Goal: Task Accomplishment & Management: Manage account settings

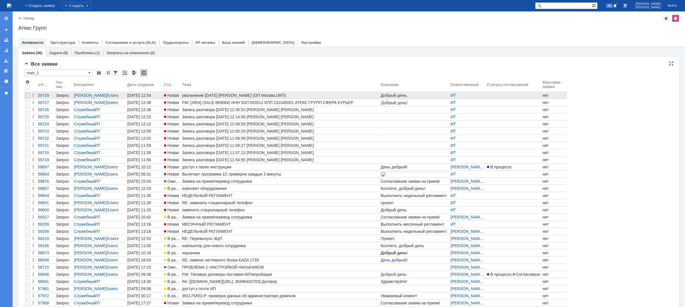
click at [177, 95] on span "Новая" at bounding box center [171, 95] width 15 height 5
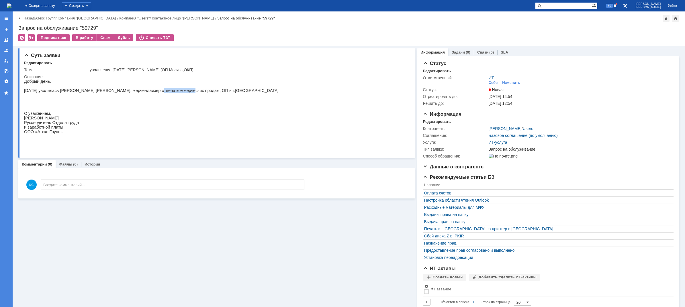
drag, startPoint x: 143, startPoint y: 93, endPoint x: 175, endPoint y: 93, distance: 31.5
click at [173, 93] on p "[DATE] уволилась [PERSON_NAME] [PERSON_NAME], мерчендайзер отдела коммерческих …" at bounding box center [151, 90] width 254 height 5
drag, startPoint x: 185, startPoint y: 93, endPoint x: 203, endPoint y: 93, distance: 17.8
click at [203, 93] on p "[DATE] уволилась [PERSON_NAME] [PERSON_NAME], мерчендайзер отдела коммерческих …" at bounding box center [151, 90] width 254 height 5
click at [86, 93] on p "[DATE] уволилась [PERSON_NAME] [PERSON_NAME], мерчендайзер отдела коммерческих …" at bounding box center [151, 90] width 254 height 5
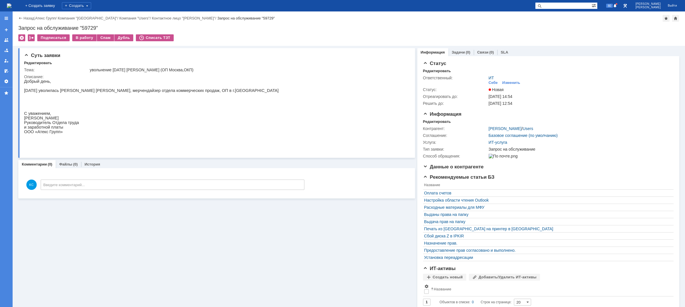
click at [11, 11] on div "На домашнюю" at bounding box center [9, 5] width 5 height 11
click at [11, 8] on img at bounding box center [9, 5] width 5 height 5
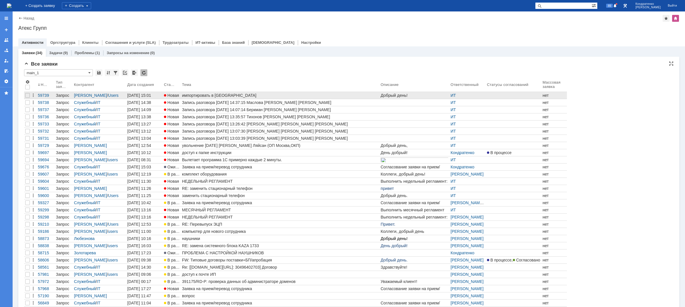
click at [210, 98] on link "импортировать в [GEOGRAPHIC_DATA]" at bounding box center [280, 95] width 199 height 7
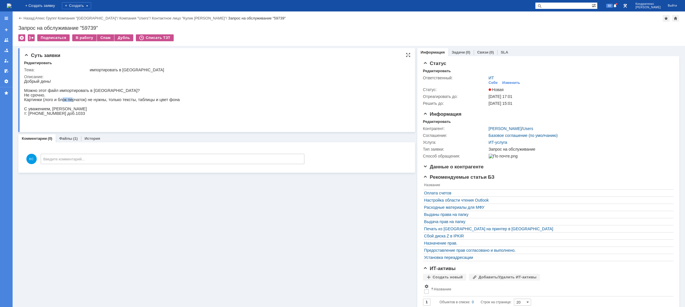
drag, startPoint x: 60, startPoint y: 104, endPoint x: 71, endPoint y: 103, distance: 11.2
click at [70, 102] on p "Картинки (лого и блок перчаток) не нужны, только тексты, таблицы и цвет фона" at bounding box center [102, 99] width 156 height 5
drag, startPoint x: 83, startPoint y: 103, endPoint x: 96, endPoint y: 103, distance: 12.9
click at [96, 102] on p "Картинки (лого и блок перчаток) не нужны, только тексты, таблицы и цвет фона" at bounding box center [102, 99] width 156 height 5
drag, startPoint x: 57, startPoint y: 91, endPoint x: 63, endPoint y: 91, distance: 6.3
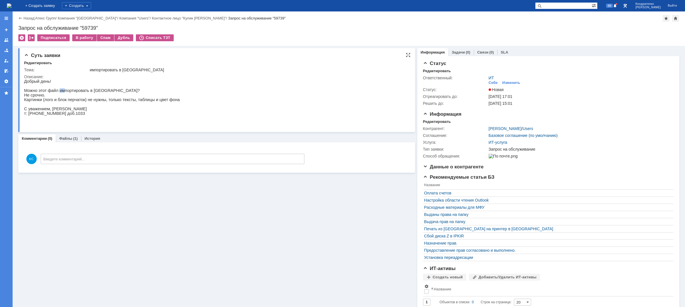
click at [63, 91] on p "Можно этот файл импортировать в Ворд?" at bounding box center [102, 90] width 156 height 5
drag, startPoint x: 72, startPoint y: 92, endPoint x: 87, endPoint y: 93, distance: 14.4
click at [86, 93] on p "Можно этот файл импортировать в Ворд?" at bounding box center [102, 90] width 156 height 5
click at [74, 137] on div "(1)" at bounding box center [75, 138] width 5 height 4
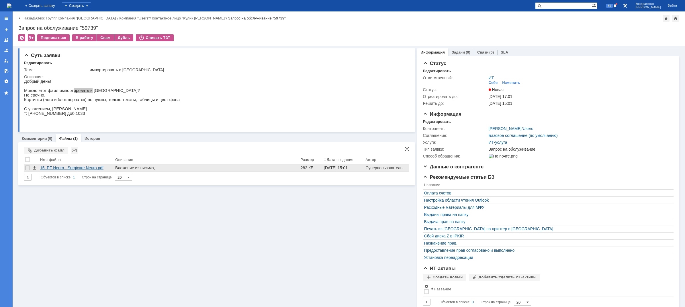
click at [53, 168] on div "15. PF Neuro - Surgicare Neuro.pdf" at bounding box center [76, 168] width 73 height 5
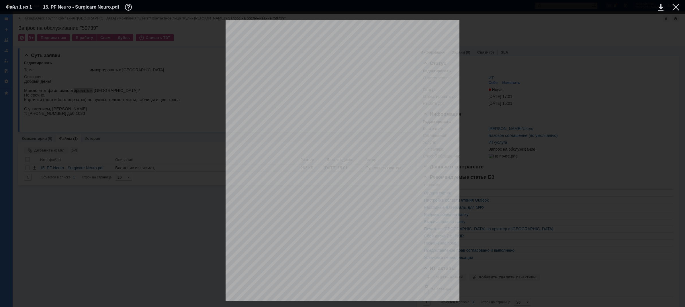
drag, startPoint x: 349, startPoint y: 135, endPoint x: 370, endPoint y: 143, distance: 22.1
drag, startPoint x: 674, startPoint y: 9, endPoint x: 664, endPoint y: 10, distance: 10.1
click at [675, 9] on div at bounding box center [675, 7] width 7 height 7
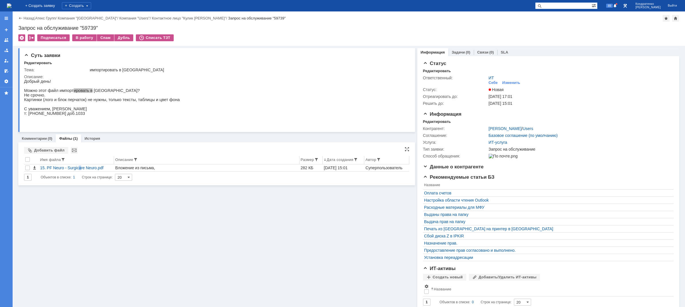
click at [79, 165] on div "15. PF Neuro - Surgicare Neuro.pdf" at bounding box center [76, 167] width 75 height 7
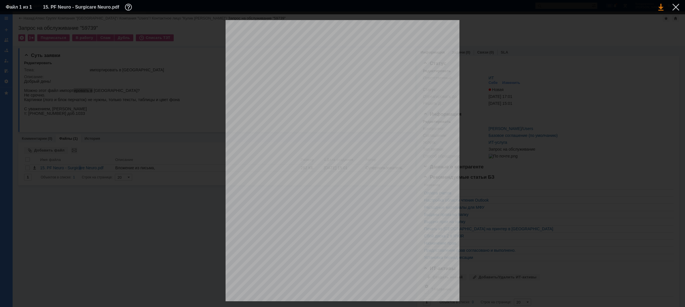
click at [659, 8] on link at bounding box center [660, 7] width 5 height 7
click at [677, 9] on div at bounding box center [675, 7] width 7 height 7
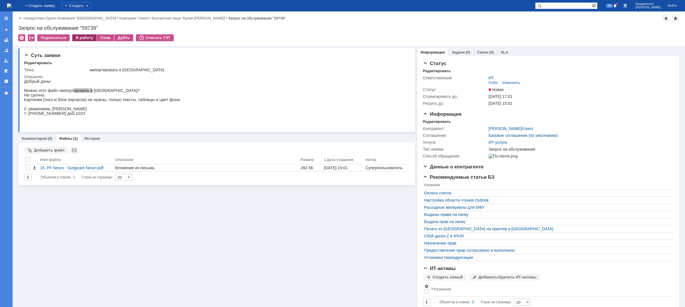
click at [81, 38] on div "В работу" at bounding box center [84, 37] width 24 height 7
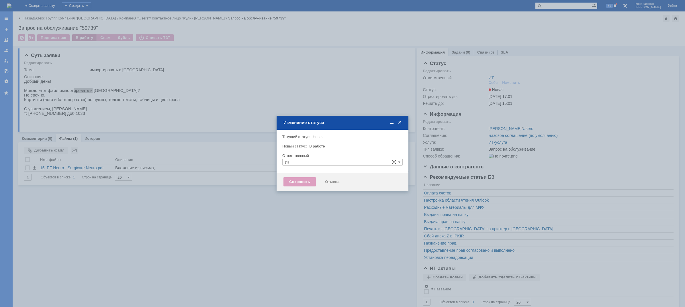
type input "[PERSON_NAME]"
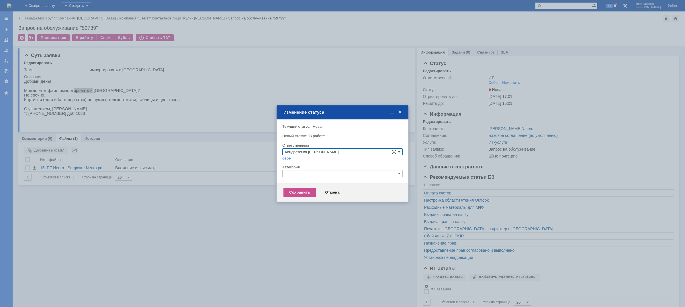
click at [306, 179] on div at bounding box center [342, 179] width 120 height 4
click at [329, 192] on div "Отмена" at bounding box center [332, 192] width 26 height 9
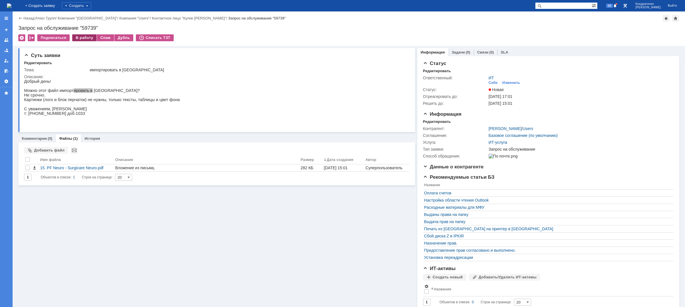
click at [85, 37] on div "В работу" at bounding box center [84, 37] width 24 height 7
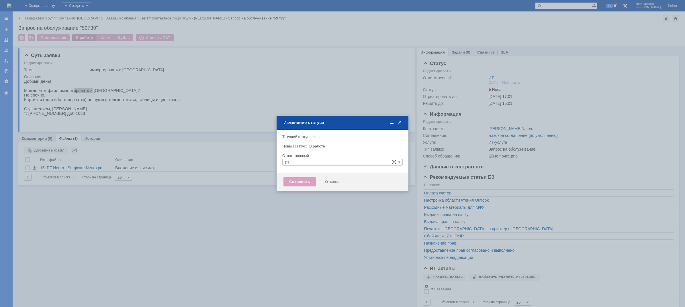
type input "[PERSON_NAME]"
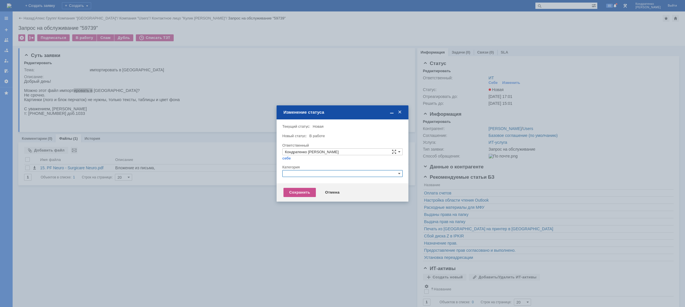
click at [318, 176] on input "text" at bounding box center [342, 173] width 120 height 7
type input "ghj"
click at [317, 167] on div "Категория" at bounding box center [341, 167] width 119 height 4
click at [334, 193] on div "Отмена" at bounding box center [332, 192] width 26 height 9
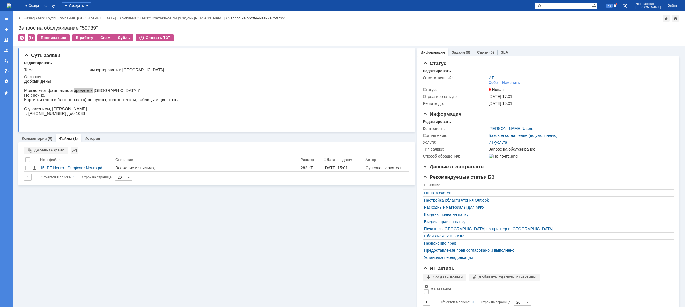
click at [11, 3] on img at bounding box center [9, 5] width 5 height 5
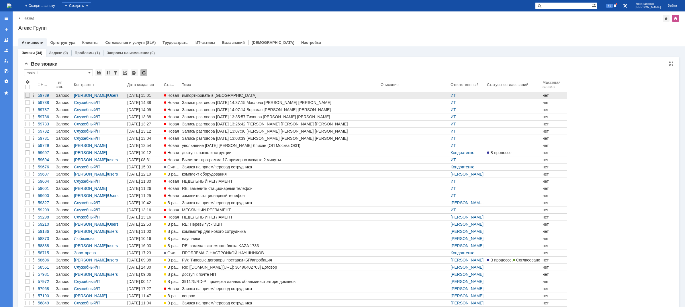
click at [206, 95] on div "импортировать в [GEOGRAPHIC_DATA]" at bounding box center [280, 95] width 196 height 5
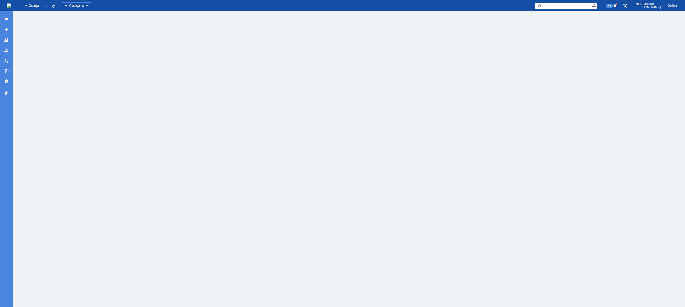
click at [11, 3] on img at bounding box center [9, 5] width 5 height 5
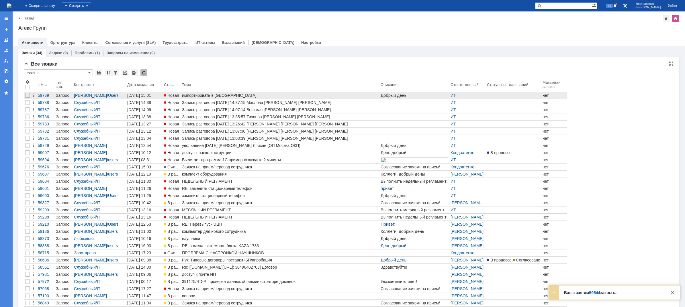
click at [214, 93] on div "импортировать в [GEOGRAPHIC_DATA]" at bounding box center [280, 95] width 196 height 5
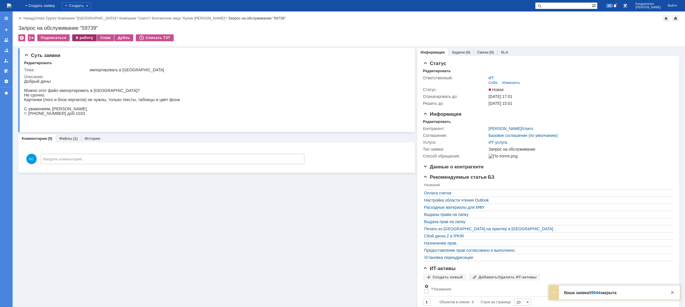
click at [89, 38] on div "В работу" at bounding box center [84, 37] width 24 height 7
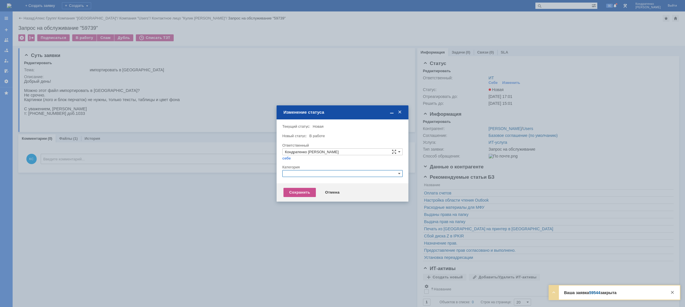
click at [295, 172] on input "text" at bounding box center [342, 173] width 120 height 7
drag, startPoint x: 295, startPoint y: 173, endPoint x: 273, endPoint y: 172, distance: 21.5
click at [273, 172] on body "Идет загрузка, пожалуйста, подождите. На домашнюю + Создать заявку Создать 90 К…" at bounding box center [342, 153] width 685 height 307
click at [299, 200] on span "Прочее" at bounding box center [342, 200] width 115 height 5
type input "Прочее"
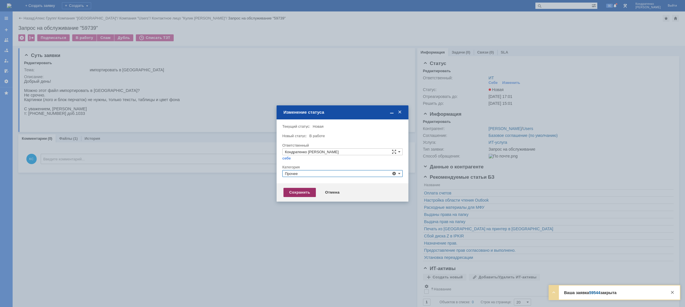
click at [297, 190] on div "Сохранить" at bounding box center [299, 192] width 32 height 9
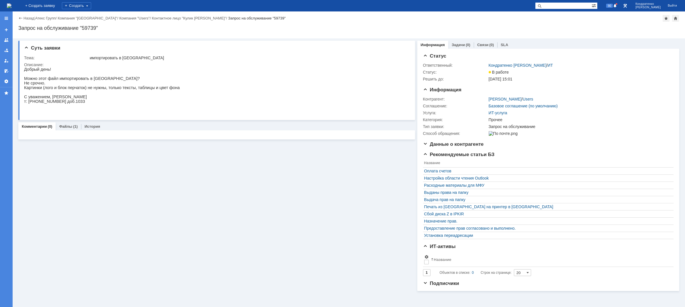
click at [11, 5] on img at bounding box center [9, 5] width 5 height 5
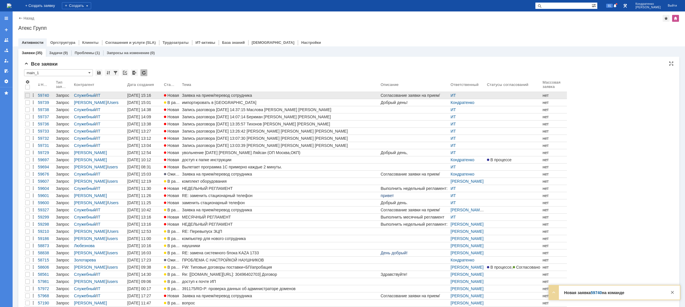
click at [219, 94] on div "Заявка на прием/перевод сотрудника" at bounding box center [280, 95] width 196 height 5
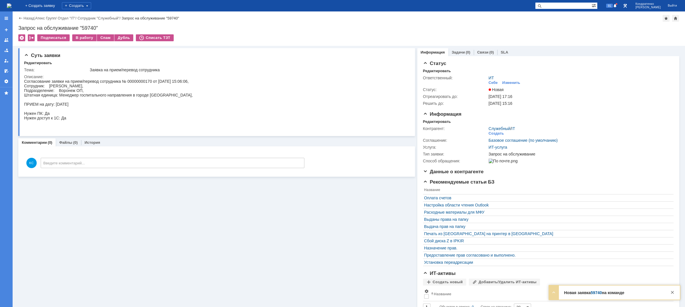
click at [11, 4] on img at bounding box center [9, 5] width 5 height 5
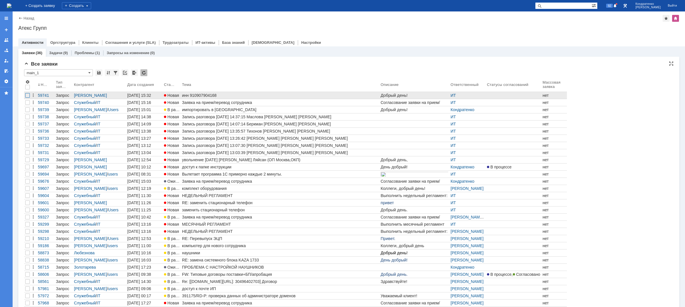
click at [29, 96] on div at bounding box center [27, 95] width 5 height 5
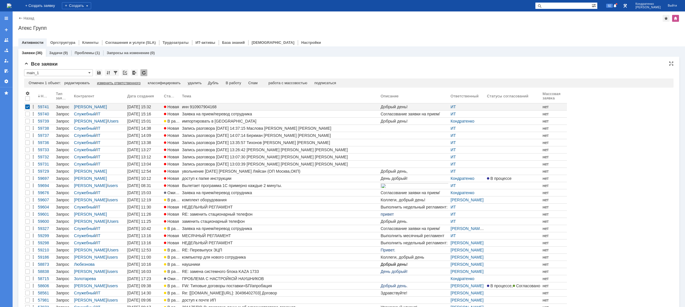
click at [111, 83] on div "изменить ответственного" at bounding box center [119, 83] width 44 height 5
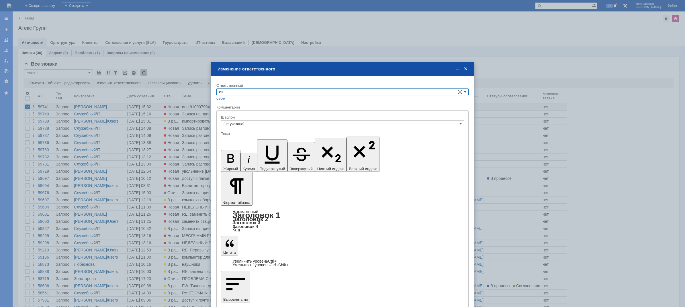
click at [265, 91] on input "ИТ" at bounding box center [342, 92] width 252 height 7
click at [239, 138] on span "АСУ" at bounding box center [342, 139] width 247 height 5
type input "АСУ"
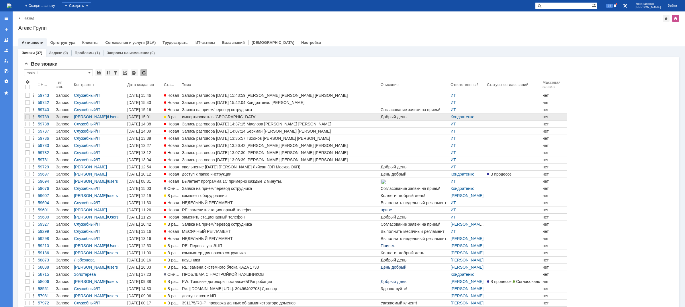
click at [223, 117] on div "импортировать в [GEOGRAPHIC_DATA]" at bounding box center [280, 117] width 196 height 5
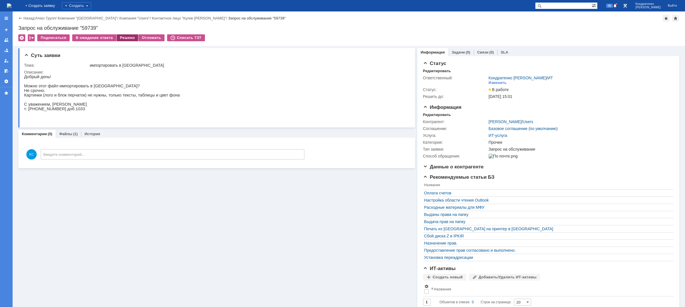
click at [129, 36] on div "Решено" at bounding box center [128, 37] width 22 height 7
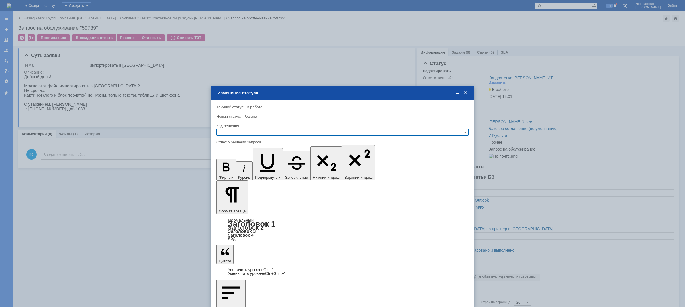
click at [238, 132] on input "text" at bounding box center [342, 132] width 252 height 7
click at [233, 161] on span "Решено" at bounding box center [342, 160] width 247 height 5
type input "Решено"
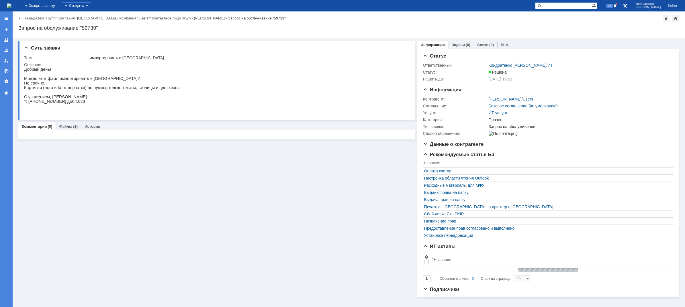
click at [11, 6] on img at bounding box center [9, 5] width 5 height 5
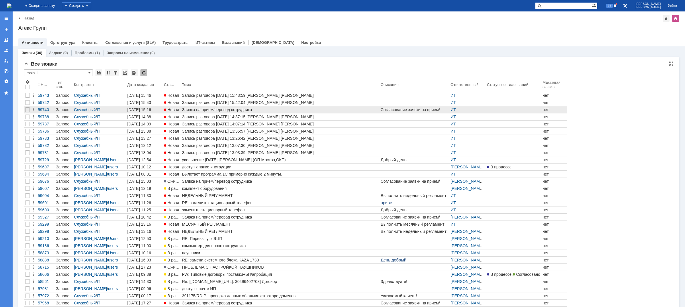
click at [245, 109] on div "Заявка на прием/перевод сотрудника" at bounding box center [280, 109] width 196 height 5
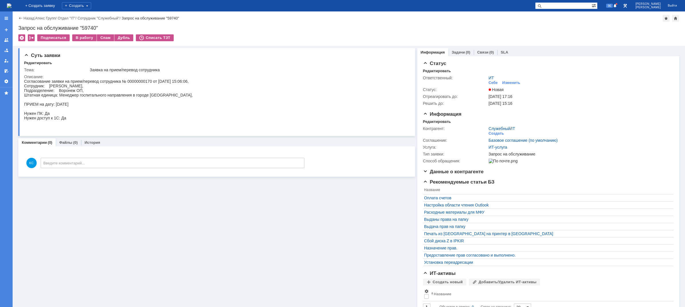
click at [11, 6] on img at bounding box center [9, 5] width 5 height 5
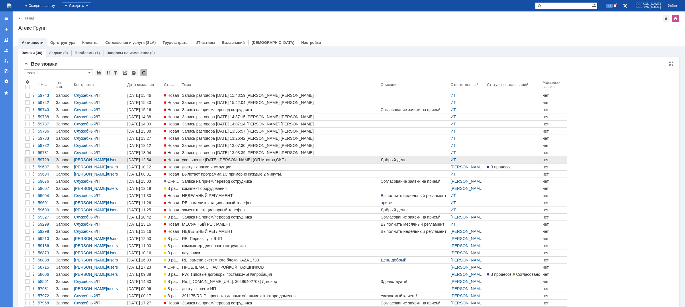
click at [299, 162] on div "увольнение [DATE] [PERSON_NAME] (ОП Москва,ОКП)" at bounding box center [280, 160] width 196 height 5
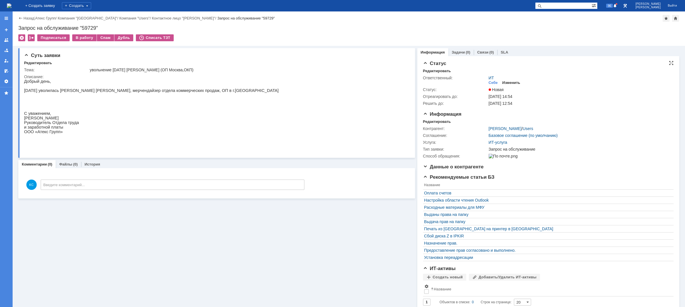
click at [510, 81] on div "Изменить" at bounding box center [511, 83] width 18 height 5
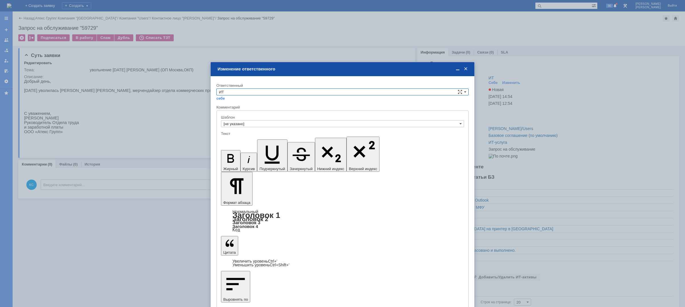
click at [302, 91] on input "ИТ" at bounding box center [342, 92] width 252 height 7
click at [235, 137] on div "АСУ" at bounding box center [343, 139] width 252 height 6
type input "АСУ"
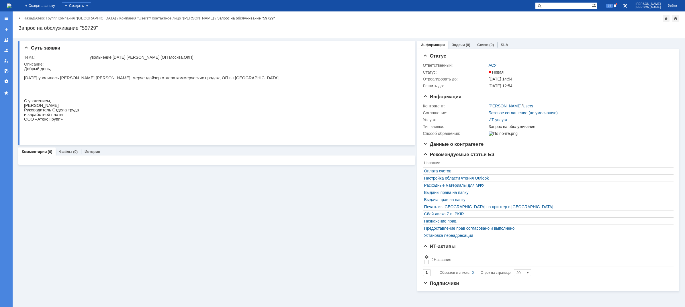
click at [11, 5] on img at bounding box center [9, 5] width 5 height 5
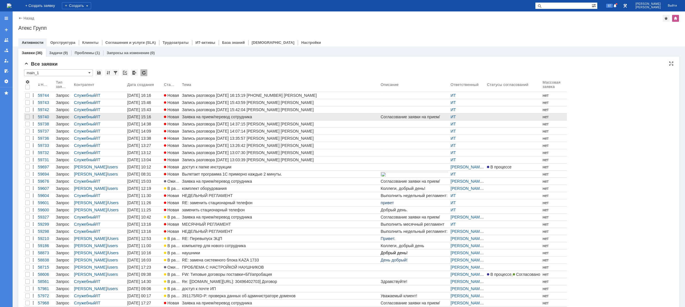
click at [364, 119] on link "Заявка на прием/перевод сотрудника" at bounding box center [280, 116] width 199 height 7
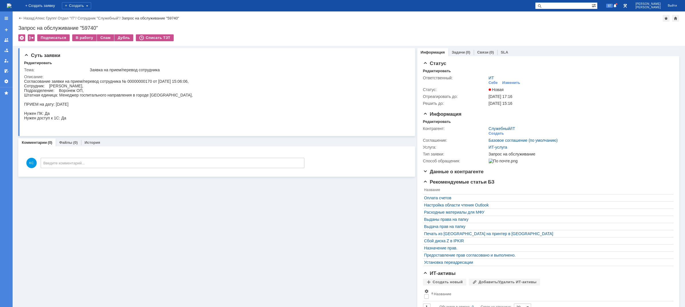
click at [11, 3] on img at bounding box center [9, 5] width 5 height 5
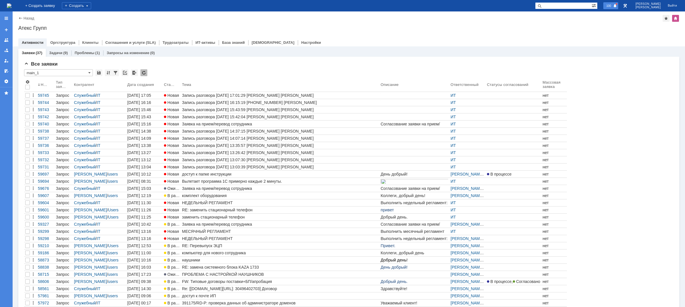
click at [618, 3] on div "100" at bounding box center [610, 5] width 15 height 7
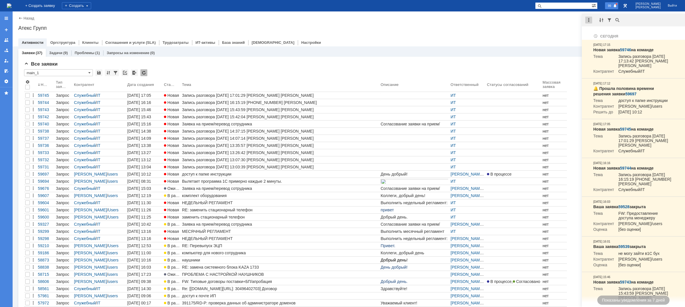
click at [590, 20] on div at bounding box center [588, 20] width 7 height 7
click at [595, 31] on div "Отметить уведомления прочитанными" at bounding box center [628, 34] width 84 height 9
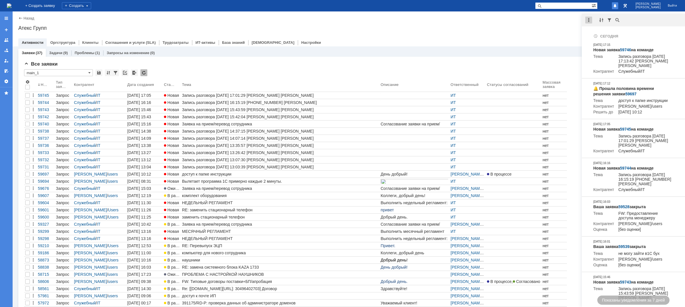
click at [586, 19] on div at bounding box center [588, 20] width 7 height 7
click at [593, 33] on div "Отметить уведомления прочитанными" at bounding box center [628, 35] width 77 height 4
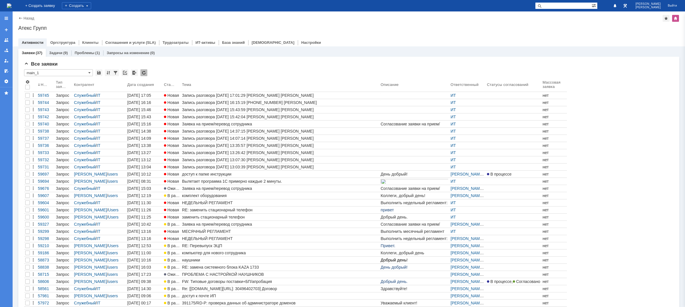
click at [566, 29] on div "Атекс Групп" at bounding box center [348, 28] width 661 height 6
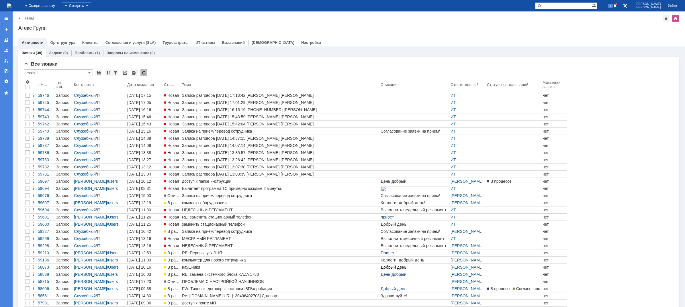
click at [11, 6] on img at bounding box center [9, 5] width 5 height 5
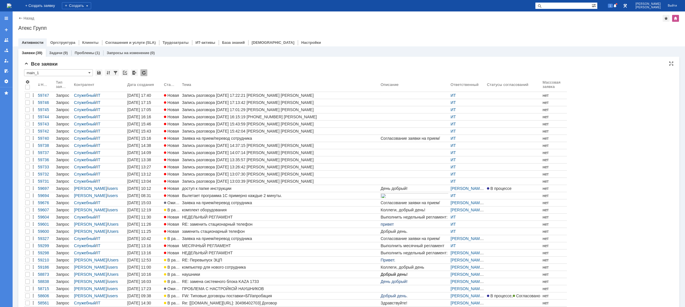
click at [313, 72] on div "* main_1" at bounding box center [348, 72] width 649 height 7
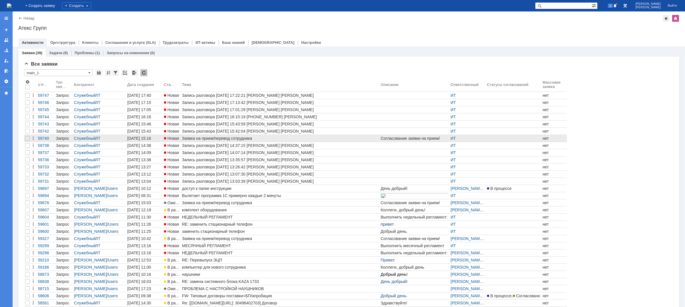
click at [258, 136] on div "Заявка на прием/перевод сотрудника" at bounding box center [280, 138] width 196 height 5
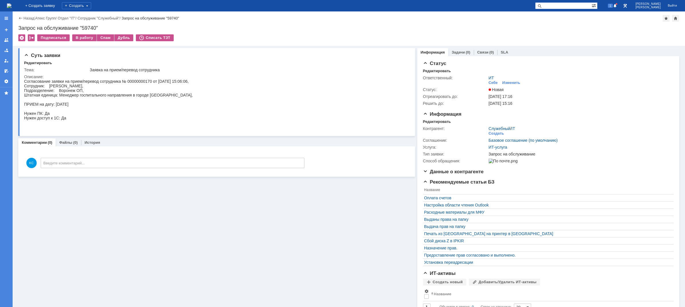
click at [380, 26] on div "Запрос на обслуживание "59740"" at bounding box center [348, 28] width 661 height 6
click at [11, 7] on img at bounding box center [9, 5] width 5 height 5
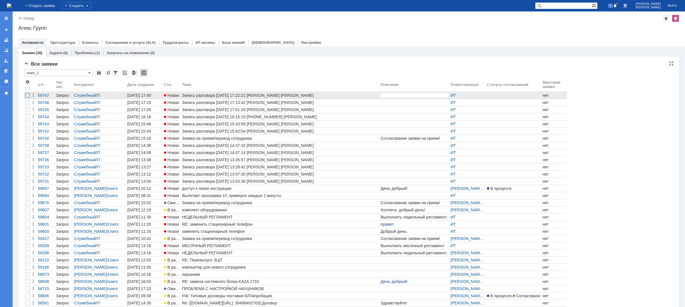
click at [26, 95] on div at bounding box center [27, 95] width 5 height 5
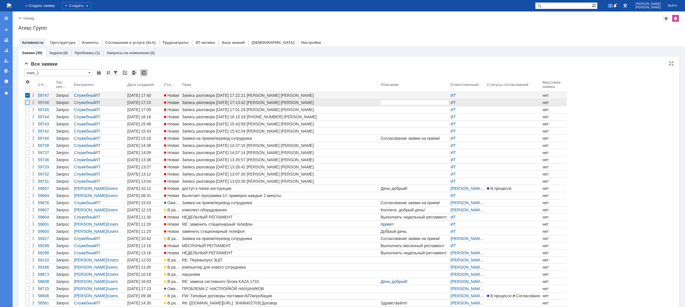
click at [26, 103] on div at bounding box center [27, 102] width 5 height 5
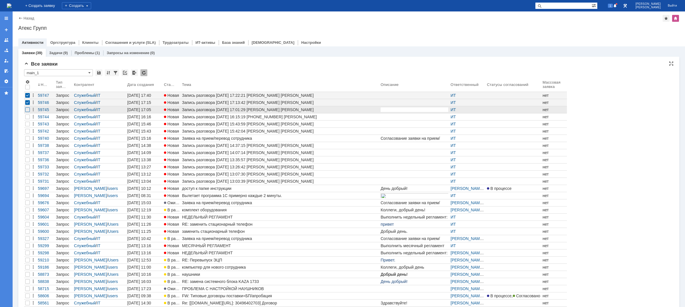
click at [27, 109] on div at bounding box center [27, 109] width 5 height 5
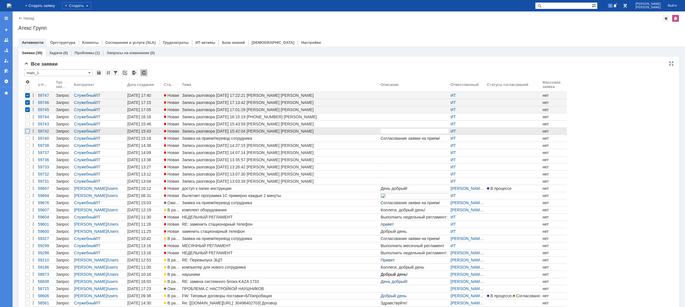
click at [28, 133] on div at bounding box center [27, 131] width 5 height 5
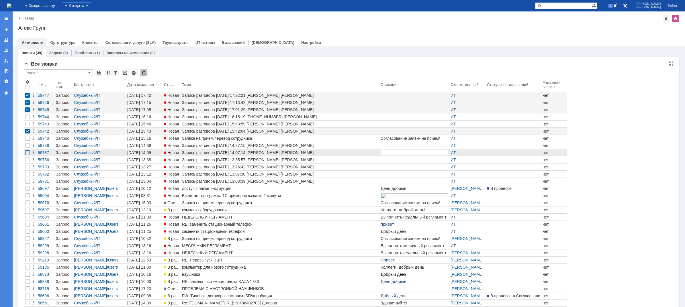
click at [28, 154] on div at bounding box center [27, 152] width 5 height 5
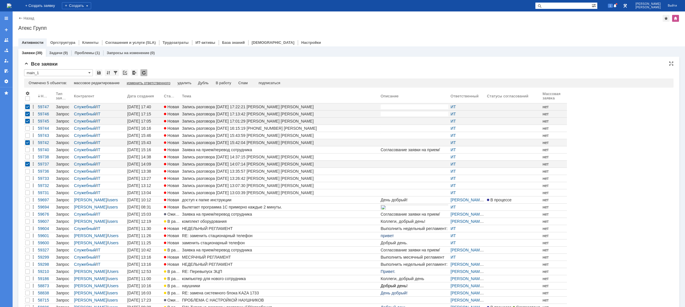
click at [135, 82] on div "изменить ответственного" at bounding box center [149, 83] width 44 height 5
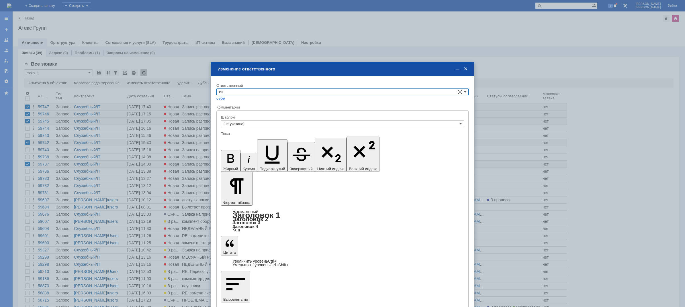
click at [236, 94] on input "ИТ" at bounding box center [342, 92] width 252 height 7
click at [231, 107] on span "АСУ" at bounding box center [342, 106] width 247 height 5
type input "АСУ"
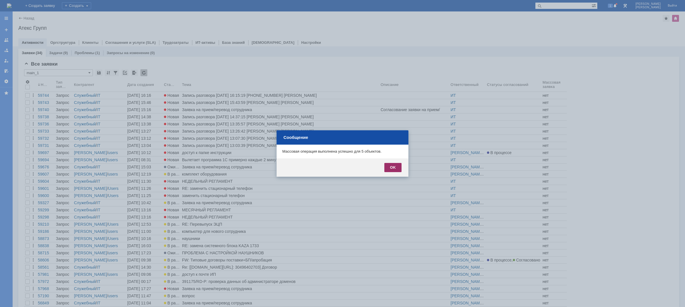
click at [391, 166] on div "OK" at bounding box center [392, 167] width 17 height 9
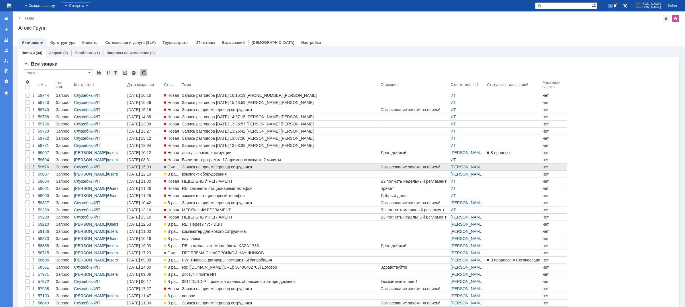
click at [279, 167] on div "Заявка на прием/перевод сотрудника" at bounding box center [280, 167] width 196 height 5
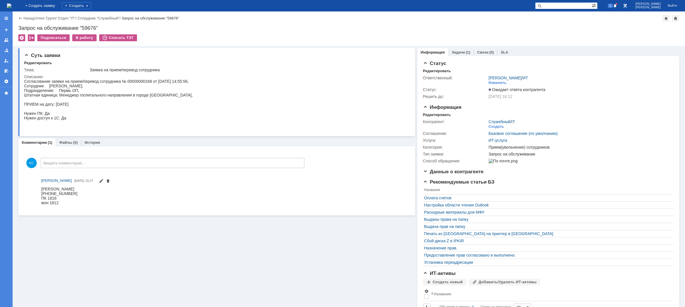
click at [71, 88] on div "Согласование заявки на прием/перевод сотрудника № 00000000168 от 07.10.2025 14:…" at bounding box center [108, 104] width 168 height 50
click at [441, 52] on div "Информация" at bounding box center [432, 52] width 31 height 8
click at [452, 52] on link "Задачи" at bounding box center [458, 52] width 13 height 4
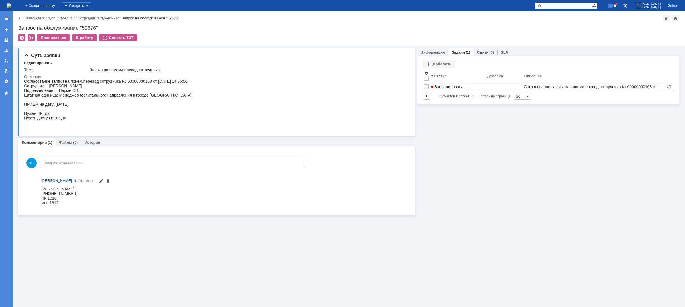
click at [11, 3] on img at bounding box center [9, 5] width 5 height 5
